Goal: Task Accomplishment & Management: Use online tool/utility

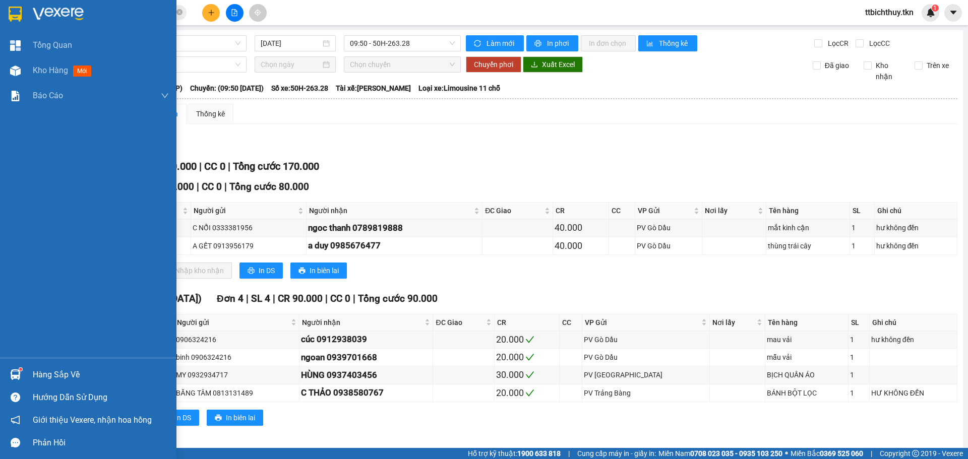
click at [14, 16] on img at bounding box center [15, 14] width 13 height 15
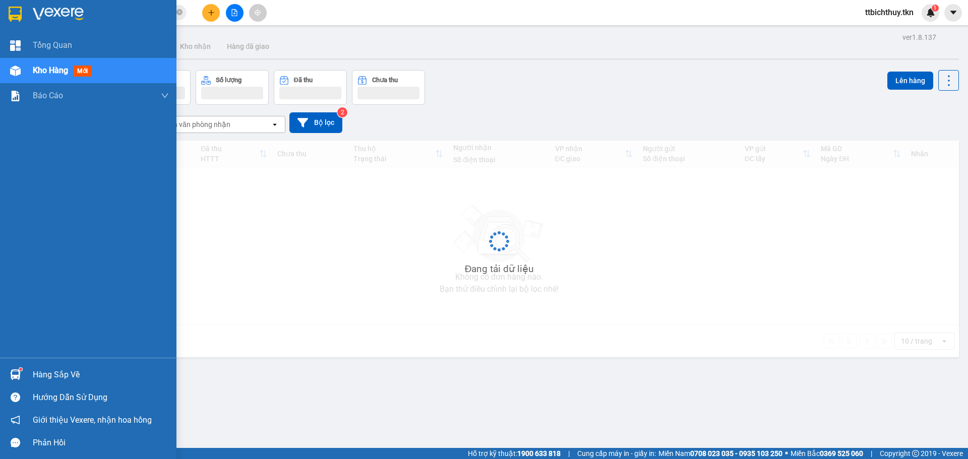
click at [38, 7] on img at bounding box center [58, 14] width 51 height 15
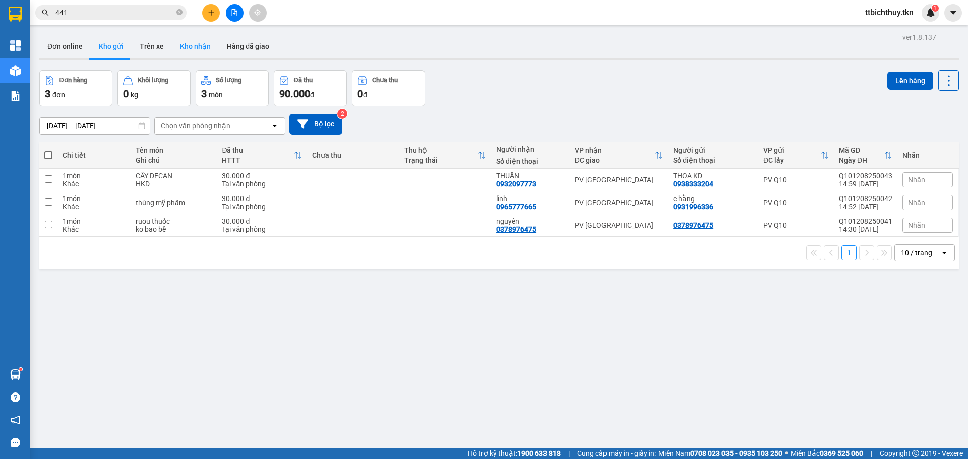
click at [187, 49] on button "Kho nhận" at bounding box center [195, 46] width 47 height 24
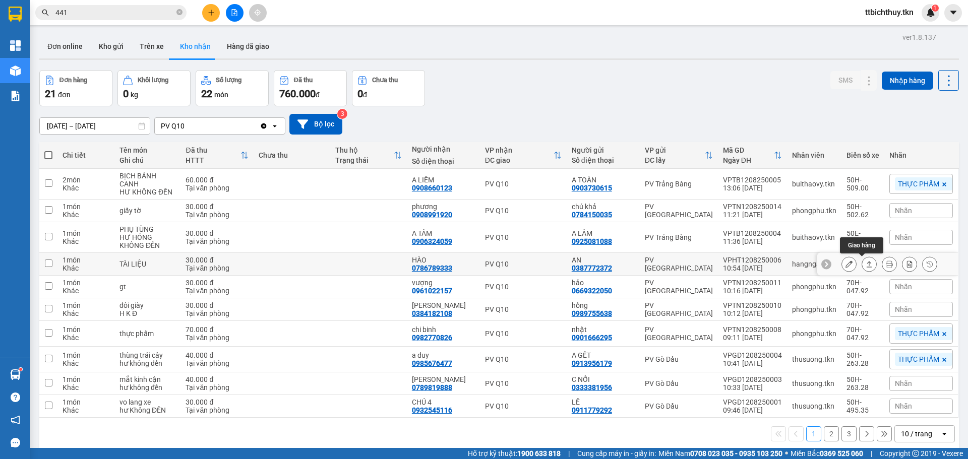
click at [866, 260] on button at bounding box center [869, 265] width 14 height 18
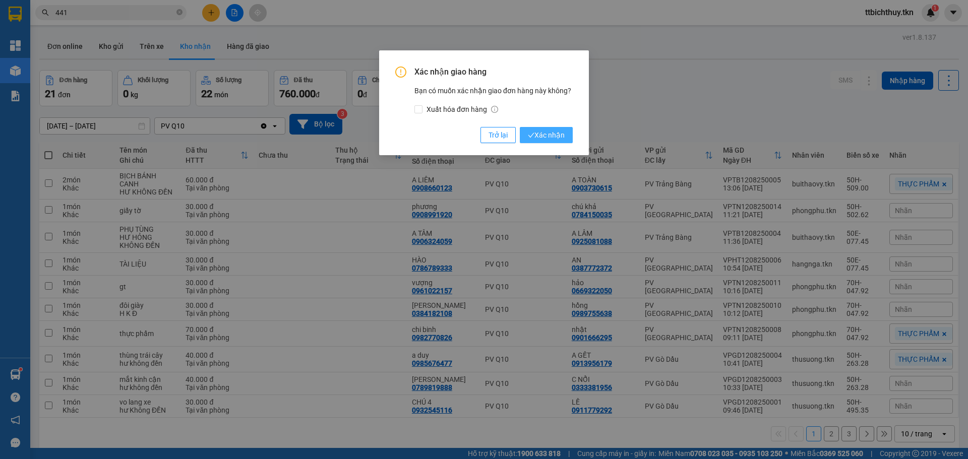
click at [558, 138] on span "Xác nhận" at bounding box center [546, 135] width 37 height 11
